Goal: Task Accomplishment & Management: Use online tool/utility

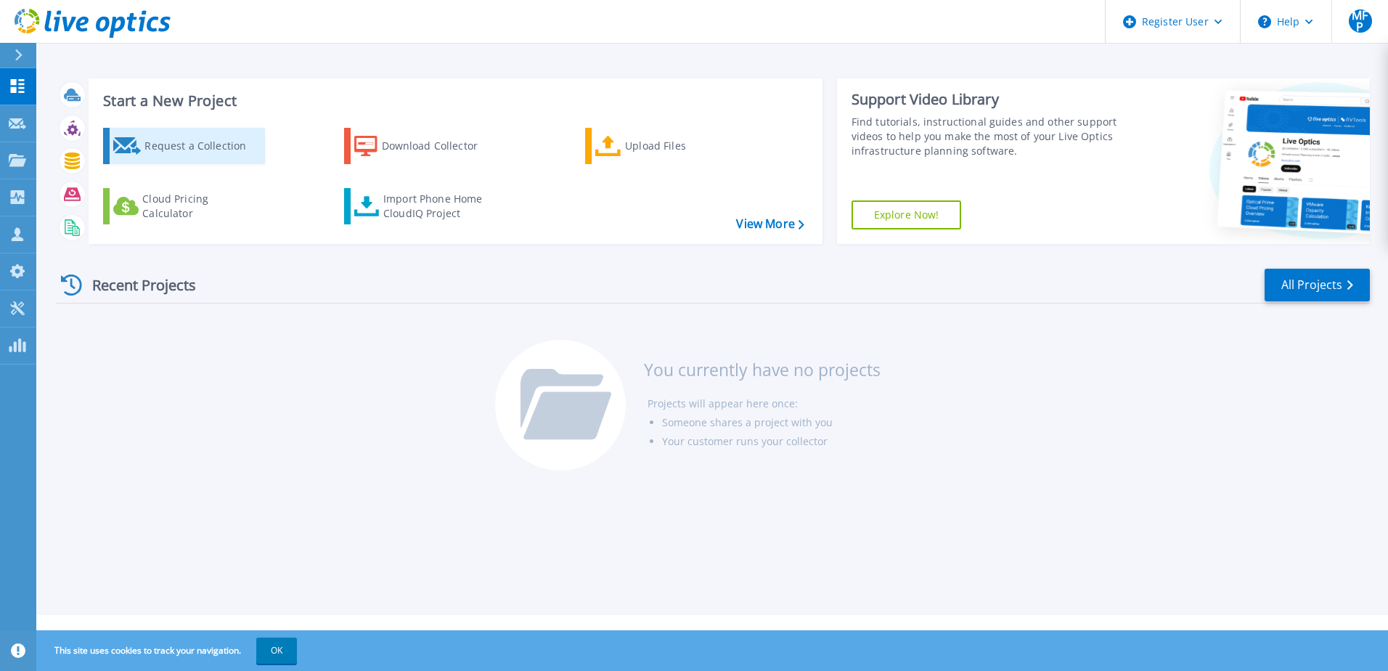
click at [232, 147] on div "Request a Collection" at bounding box center [202, 145] width 116 height 29
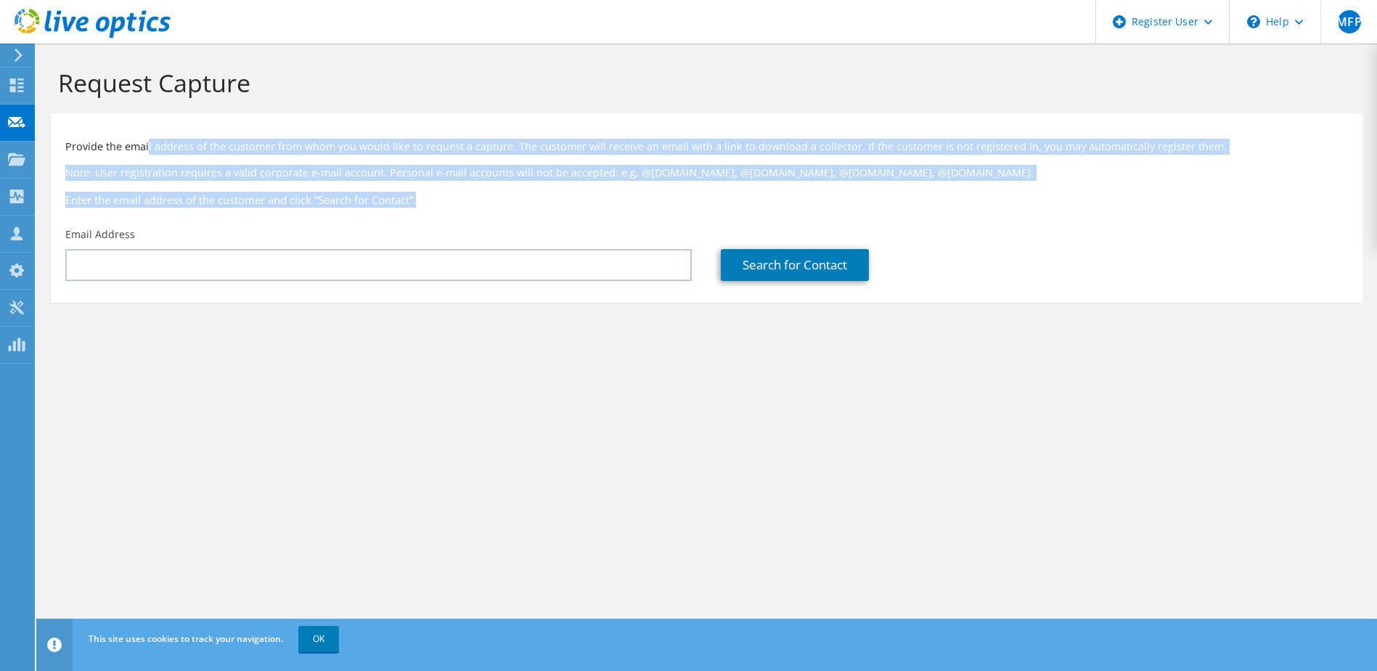
drag, startPoint x: 149, startPoint y: 151, endPoint x: 433, endPoint y: 200, distance: 288.7
click at [433, 200] on div "Provide the email address of the customer from whom you would like to request a…" at bounding box center [707, 170] width 1312 height 99
drag, startPoint x: 433, startPoint y: 200, endPoint x: 327, endPoint y: 182, distance: 108.1
click at [327, 182] on div "Provide the email address of the customer from whom you would like to request a…" at bounding box center [707, 170] width 1312 height 99
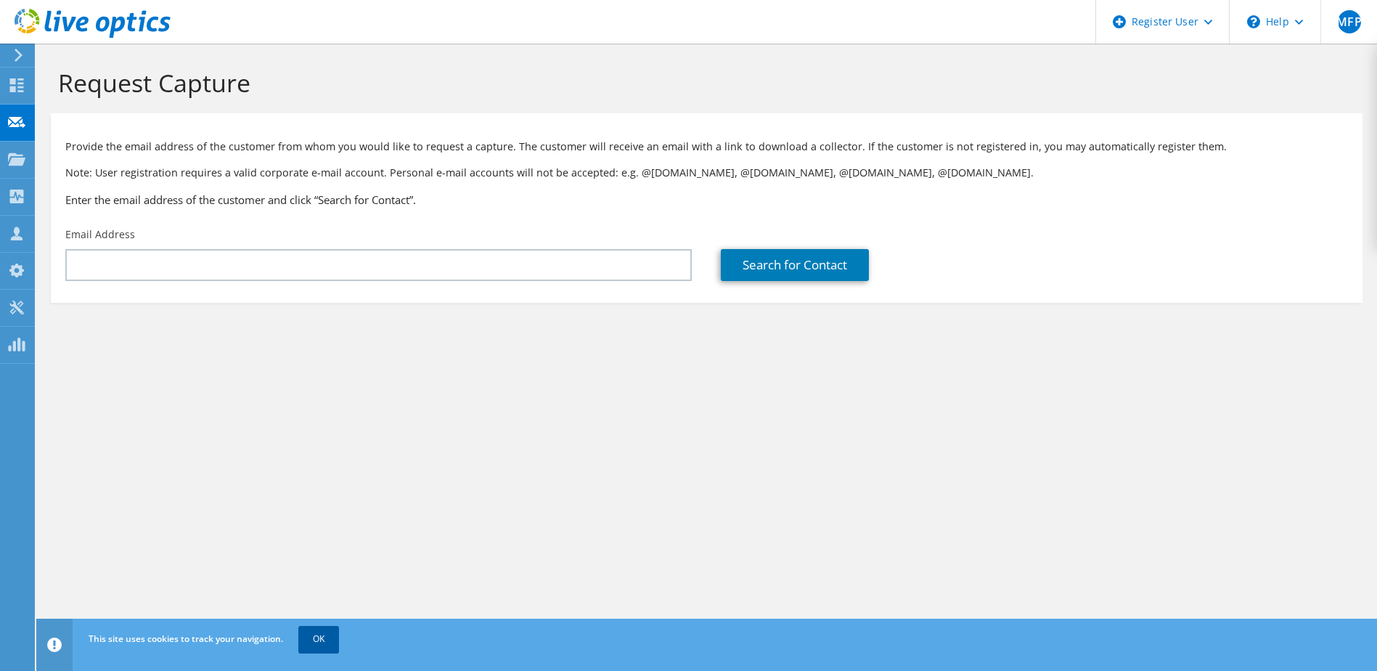
click at [314, 636] on link "OK" at bounding box center [318, 639] width 41 height 26
